Goal: Find contact information: Find contact information

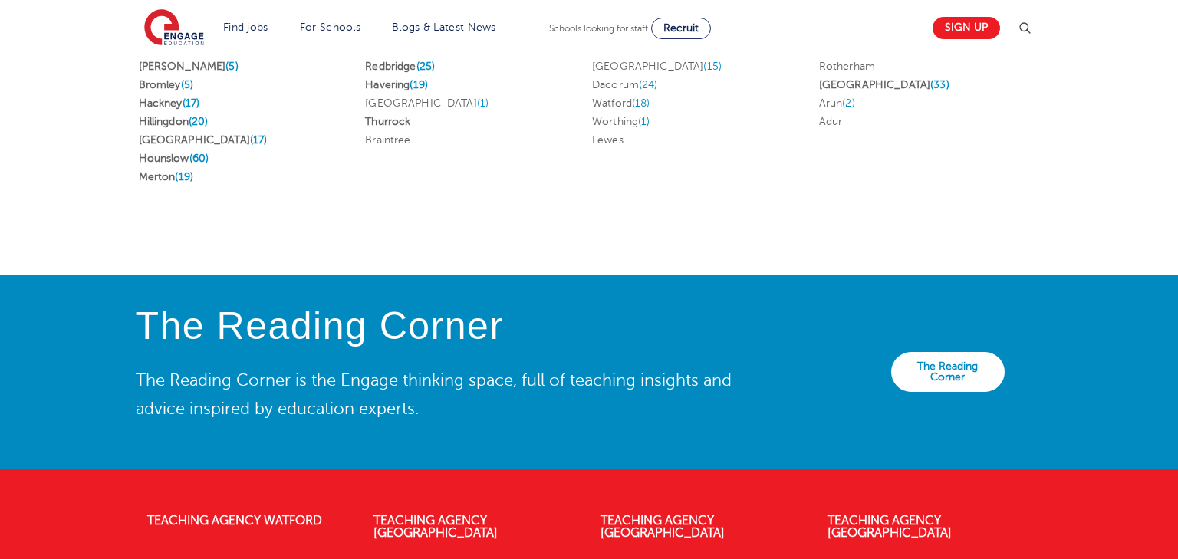
scroll to position [3543, 0]
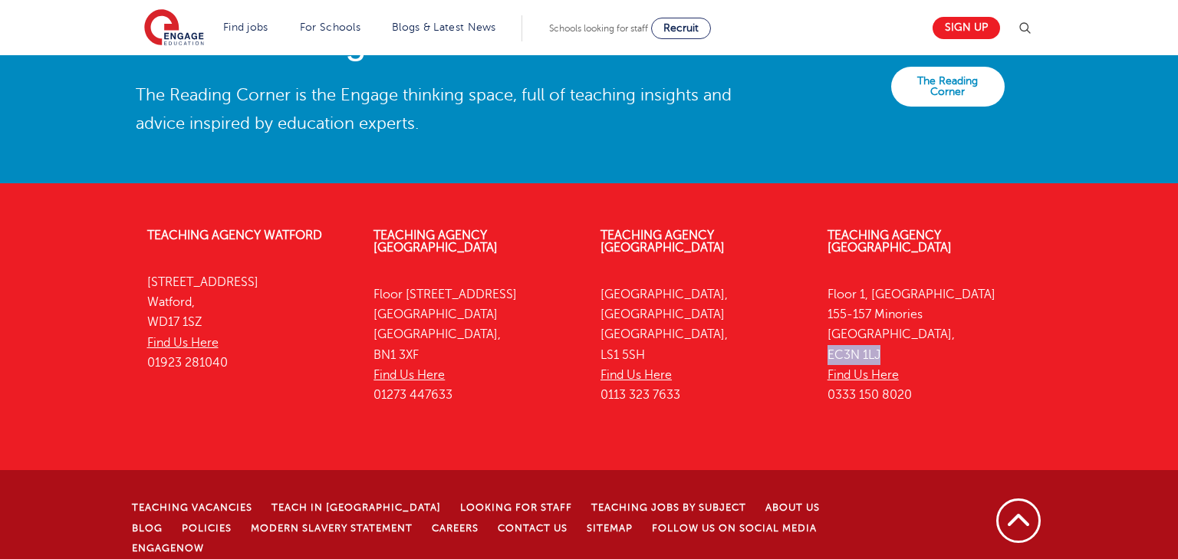
drag, startPoint x: 891, startPoint y: 344, endPoint x: 831, endPoint y: 338, distance: 60.9
click at [831, 338] on p "[STREET_ADDRESS] Find Us Here 0333 150 8020" at bounding box center [930, 345] width 204 height 121
copy p "EC3N 1LJ"
click at [948, 285] on p "[STREET_ADDRESS] Find Us Here 0333 150 8020" at bounding box center [930, 345] width 204 height 121
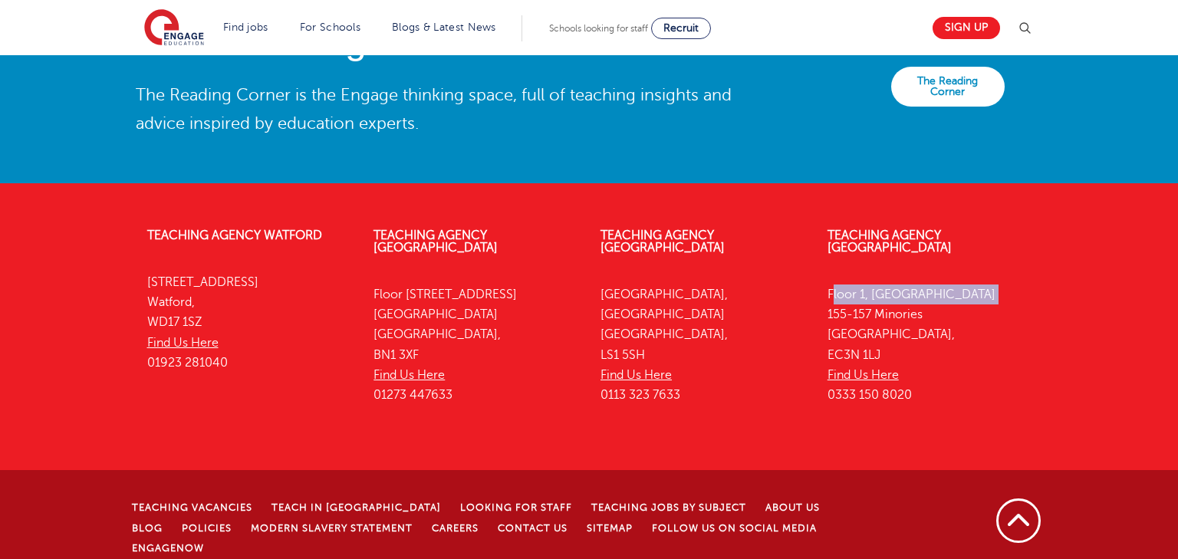
click at [948, 285] on p "[STREET_ADDRESS] Find Us Here 0333 150 8020" at bounding box center [930, 345] width 204 height 121
copy p "Floor 1, [GEOGRAPHIC_DATA]"
click at [898, 304] on p "[STREET_ADDRESS] Find Us Here 0333 150 8020" at bounding box center [930, 345] width 204 height 121
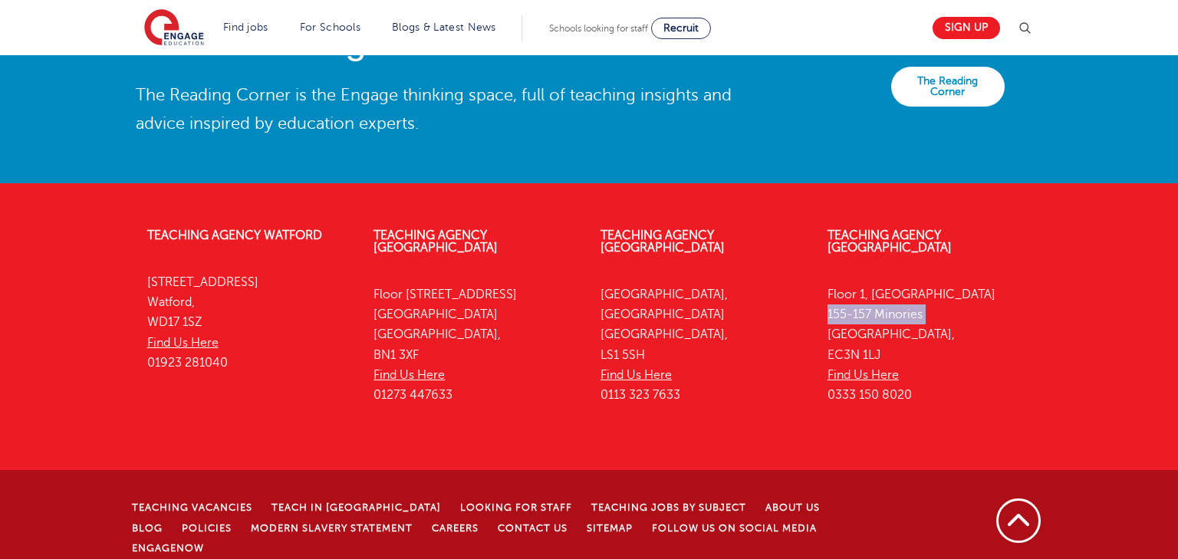
copy p "155-157 Minories"
drag, startPoint x: 884, startPoint y: 343, endPoint x: 830, endPoint y: 341, distance: 54.5
click at [830, 341] on p "[STREET_ADDRESS] Find Us Here 0333 150 8020" at bounding box center [930, 345] width 204 height 121
copy p "EC3N 1LJ"
